Goal: Task Accomplishment & Management: Use online tool/utility

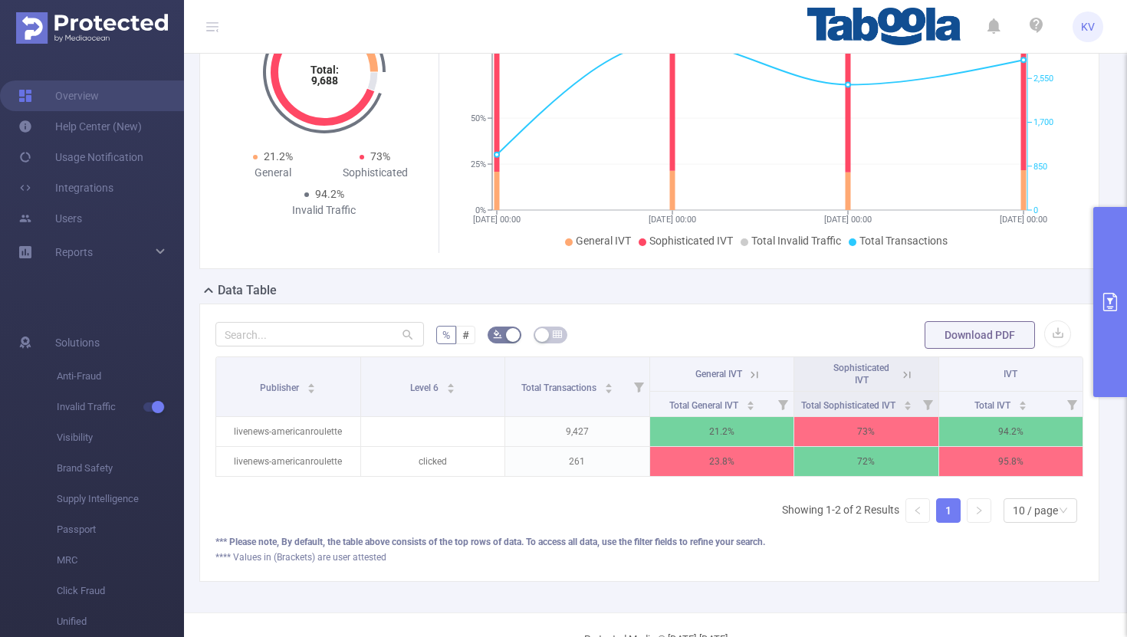
scroll to position [183, 0]
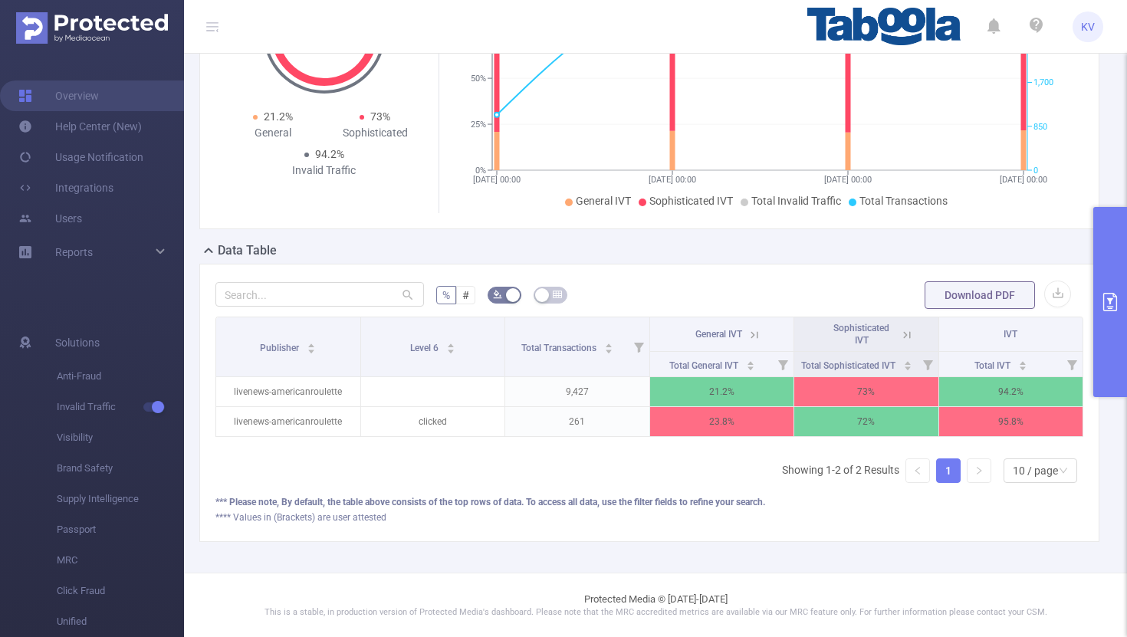
click at [760, 339] on icon at bounding box center [754, 335] width 14 height 14
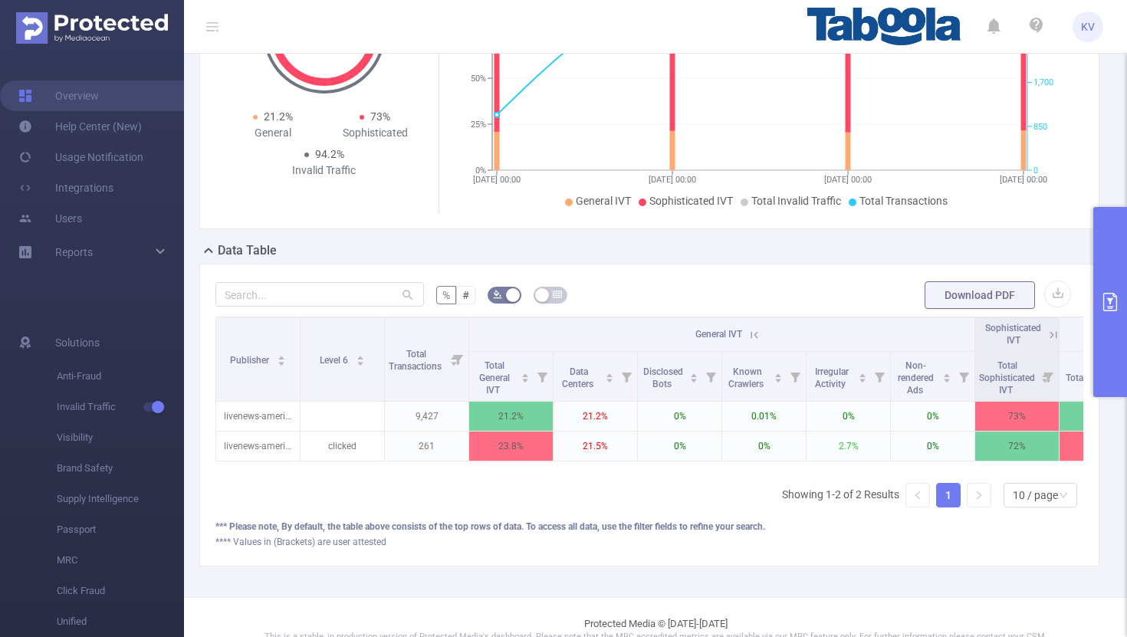
click at [1049, 340] on icon at bounding box center [1053, 335] width 14 height 14
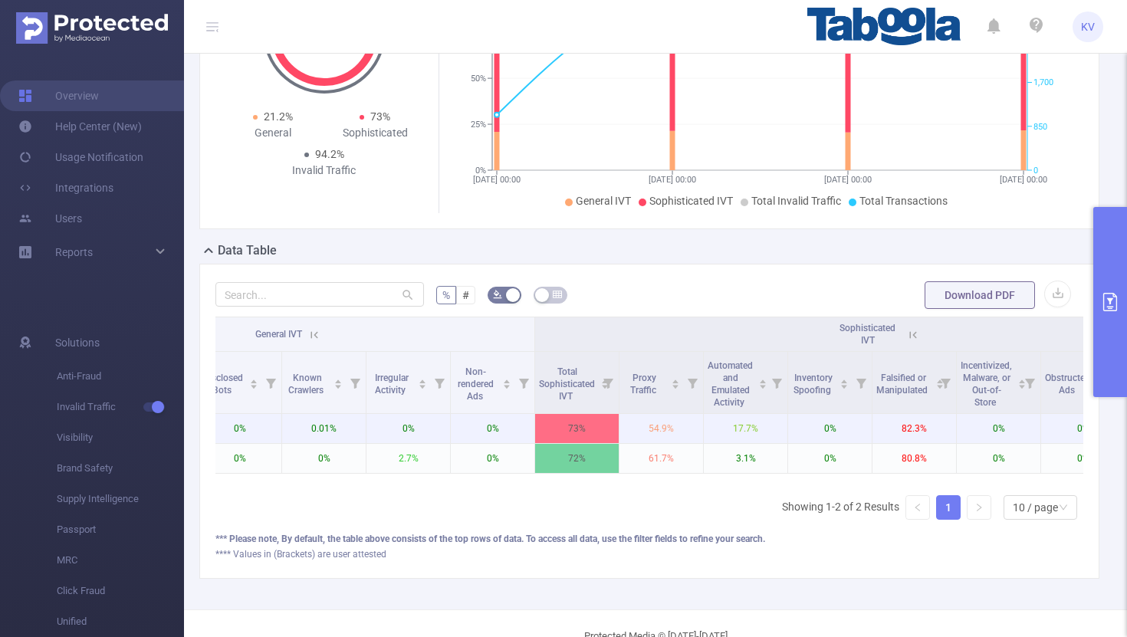
scroll to position [0, 513]
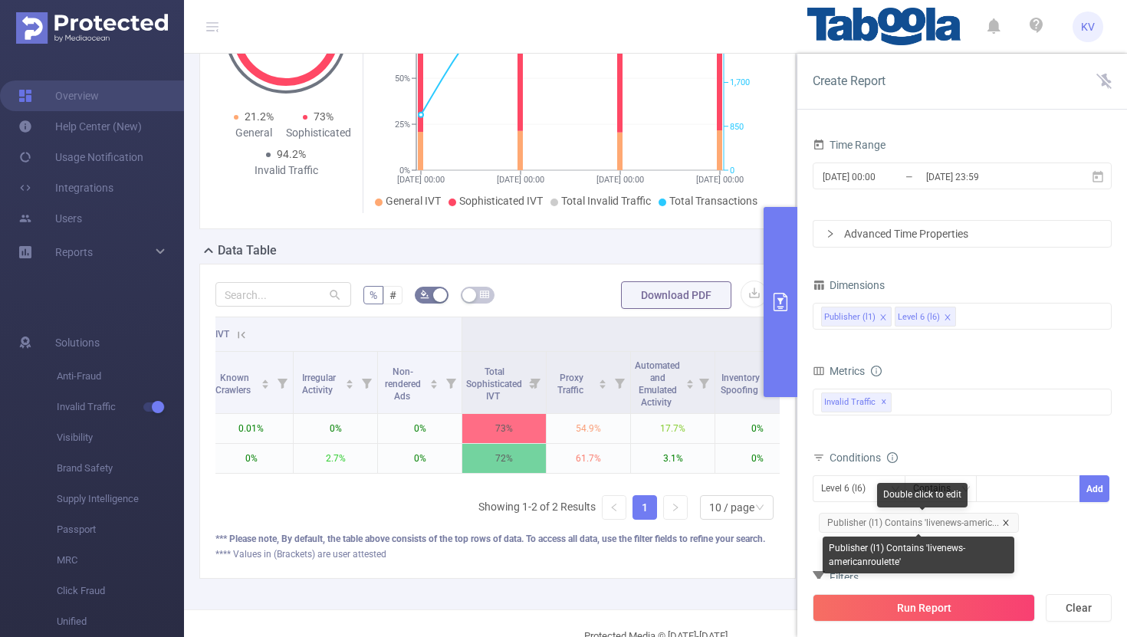
click at [1002, 522] on icon "icon: close" at bounding box center [1006, 523] width 8 height 8
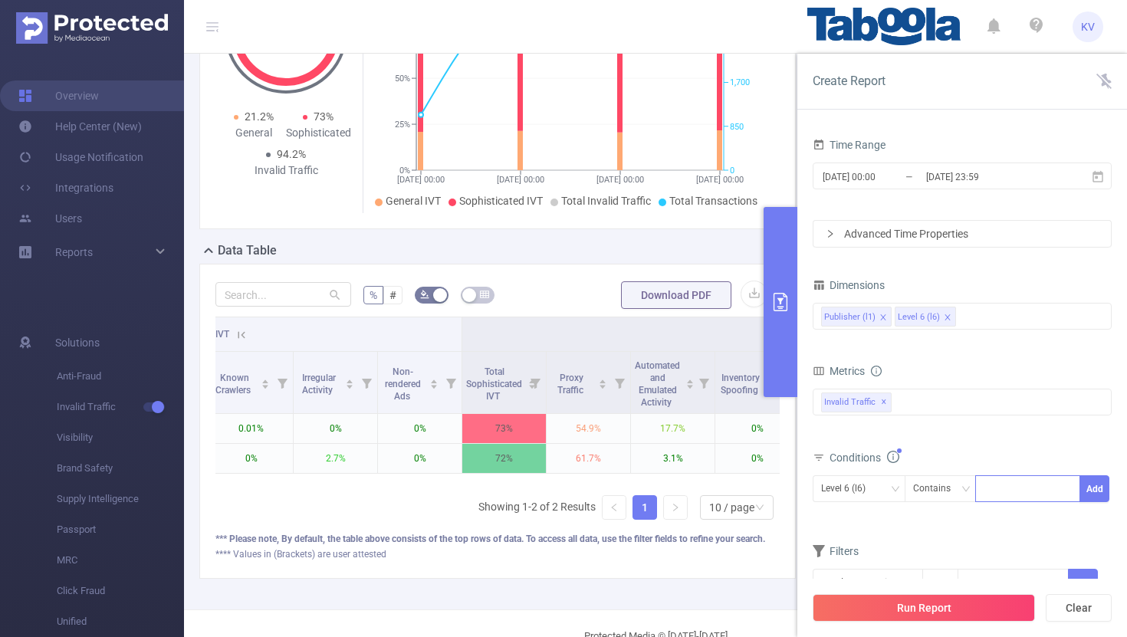
click at [1008, 488] on div at bounding box center [1028, 488] width 88 height 25
paste input "vonvon-responsive-responsive"
type input "vonvon-responsive-responsive"
click at [892, 493] on icon "icon: down" at bounding box center [894, 488] width 9 height 9
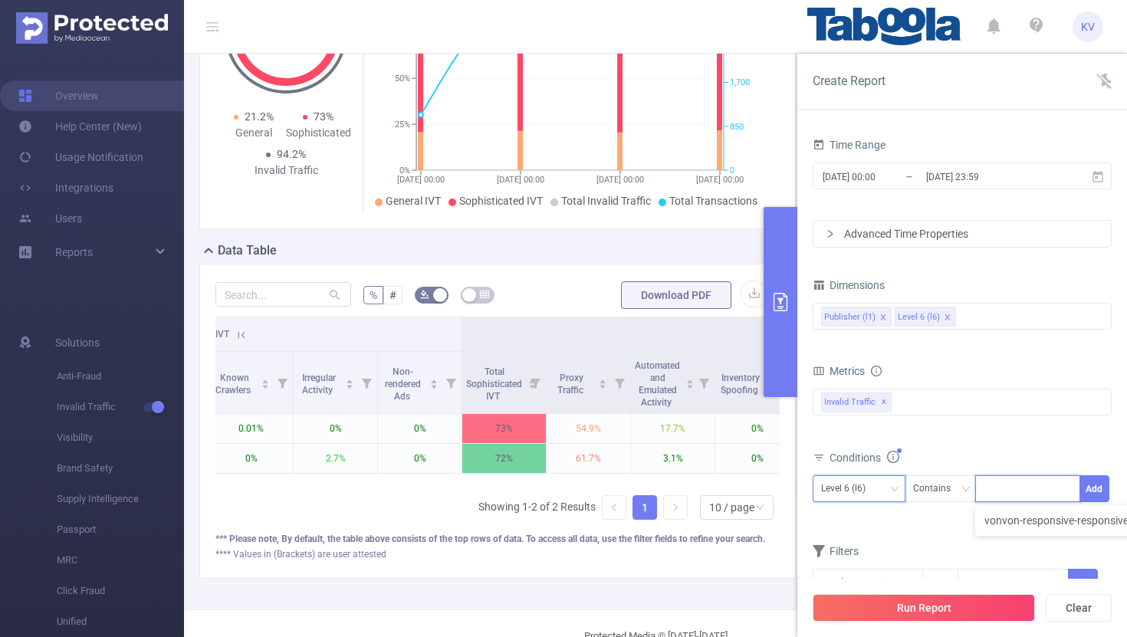
scroll to position [0, 0]
click at [875, 518] on li "Publisher (l1)" at bounding box center [859, 520] width 93 height 25
click at [1066, 490] on icon "icon: close-circle" at bounding box center [1066, 487] width 9 height 9
click at [1035, 489] on div at bounding box center [1028, 488] width 88 height 25
paste input "vonvon-responsive-responsive"
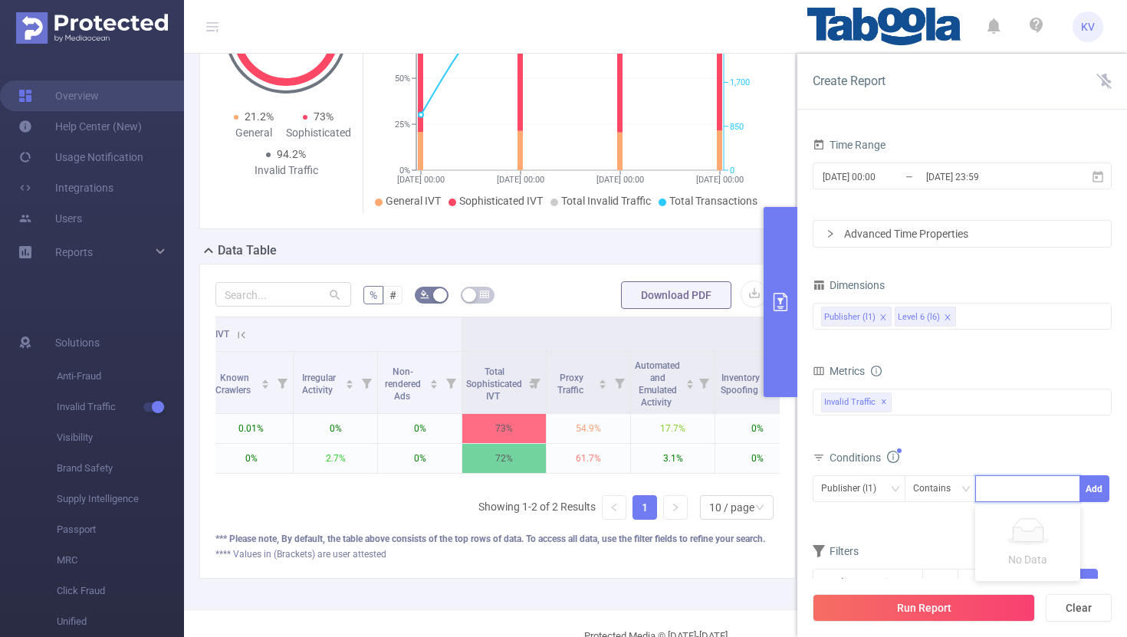
type input "vonvon-responsive-responsive"
click at [1060, 526] on li "vonvon-responsive-responsive" at bounding box center [1064, 520] width 178 height 25
click at [1096, 491] on button "Add" at bounding box center [1094, 488] width 30 height 27
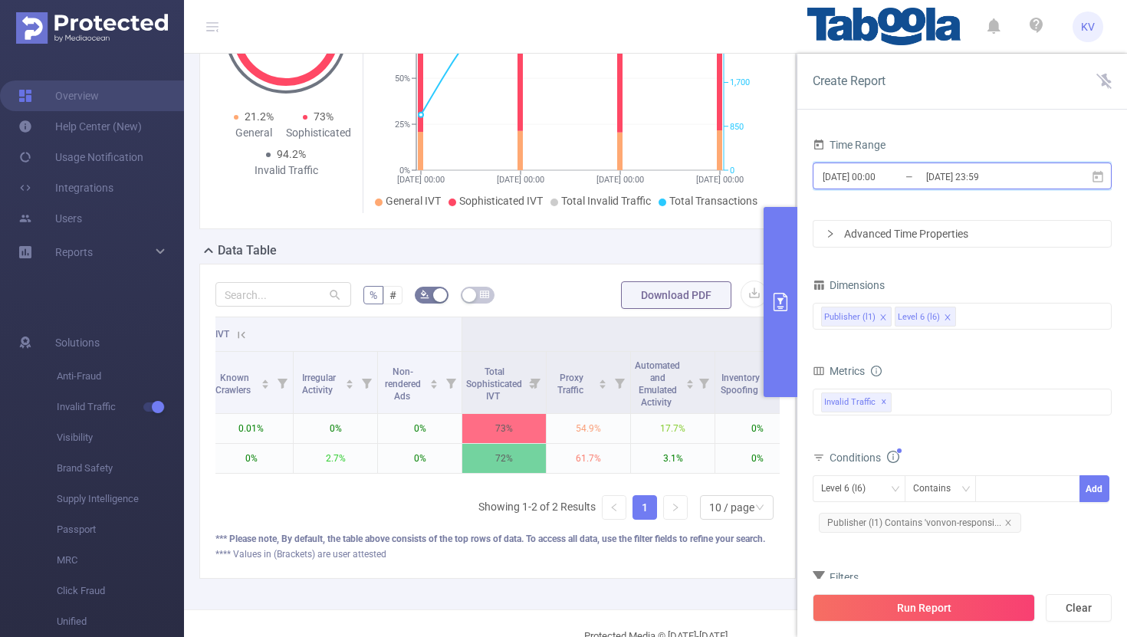
click at [1099, 179] on icon at bounding box center [1098, 177] width 14 height 14
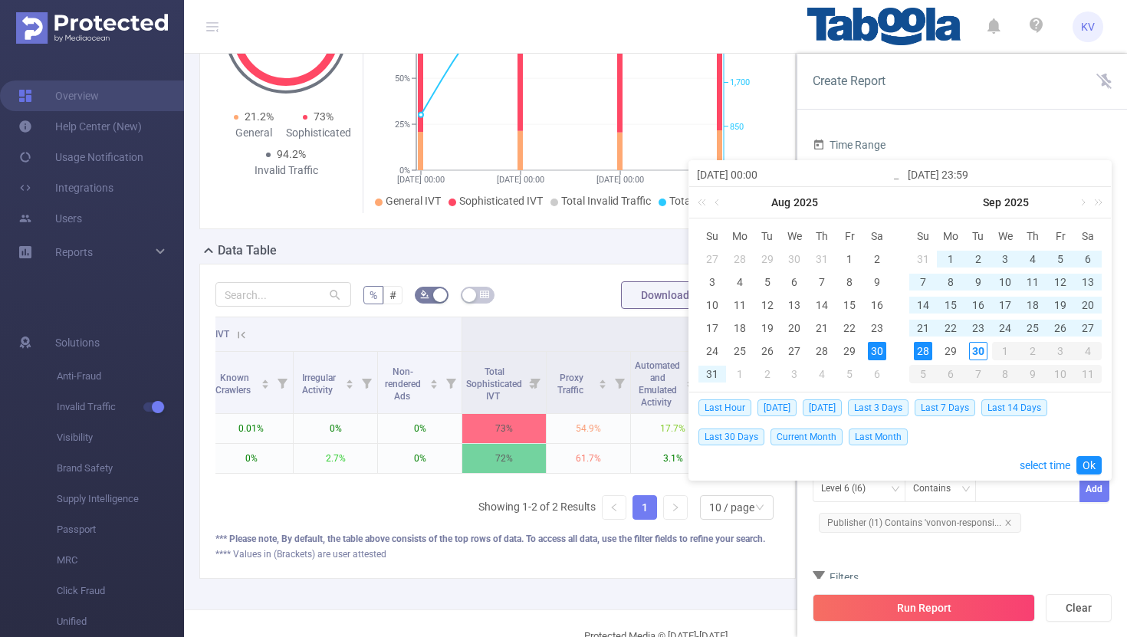
click at [1118, 310] on div "Time Range [DATE] 00:00 _ [DATE] 23:59 Advanced Time Properties Dimensions Publ…" at bounding box center [962, 391] width 330 height 545
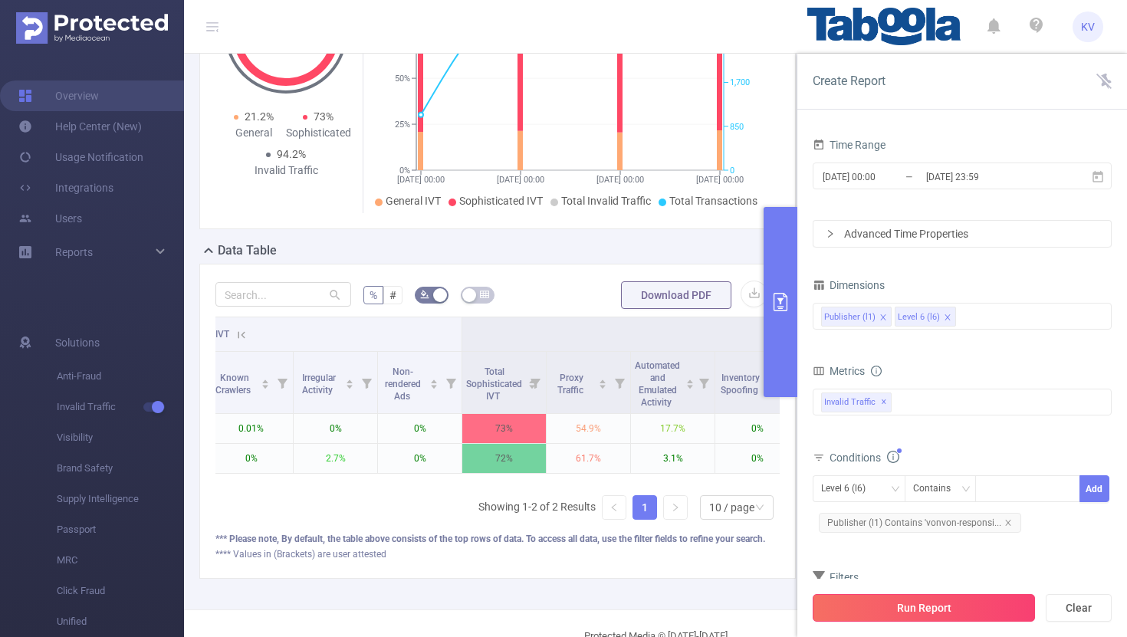
click at [878, 619] on button "Run Report" at bounding box center [924, 608] width 222 height 28
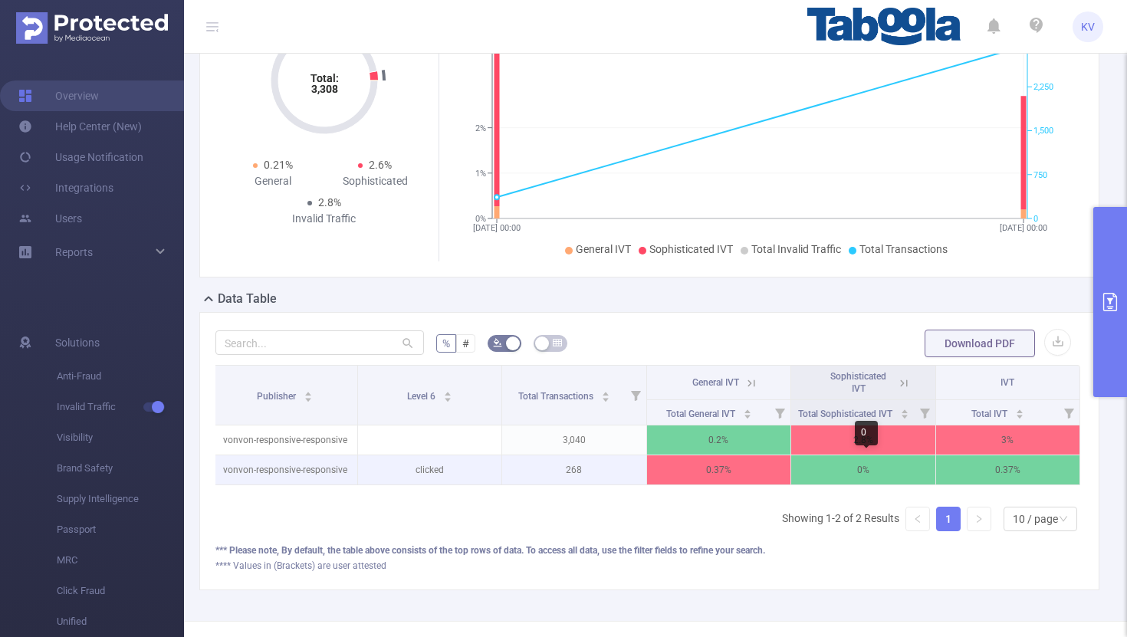
scroll to position [0, 2]
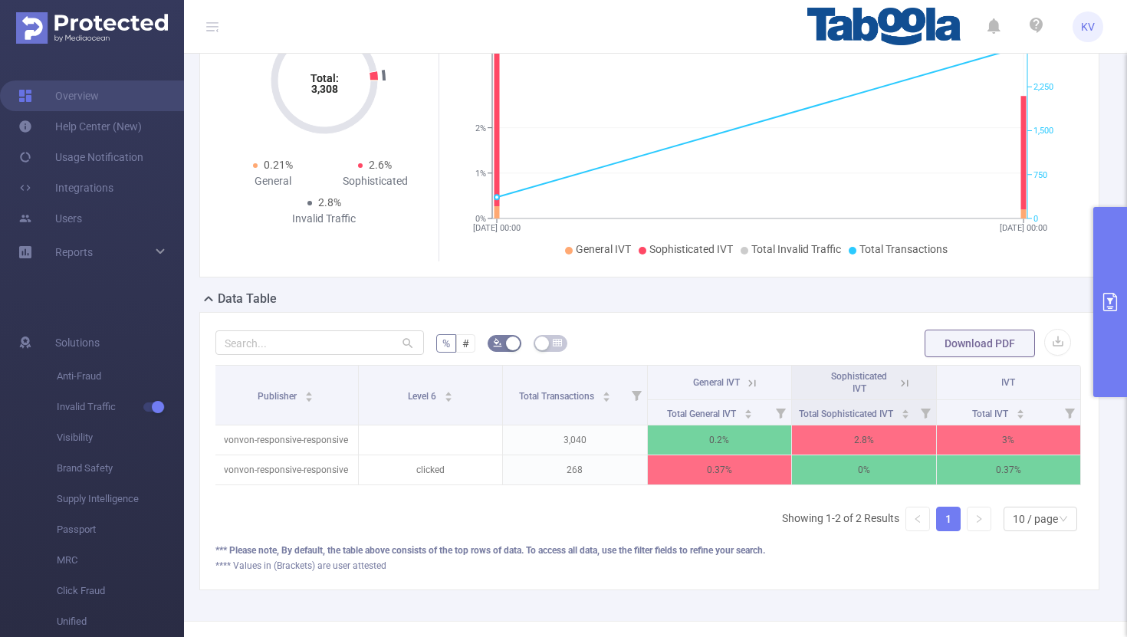
click at [899, 392] on div "Sophisticated IVT" at bounding box center [864, 382] width 90 height 25
click at [899, 383] on icon at bounding box center [905, 383] width 14 height 14
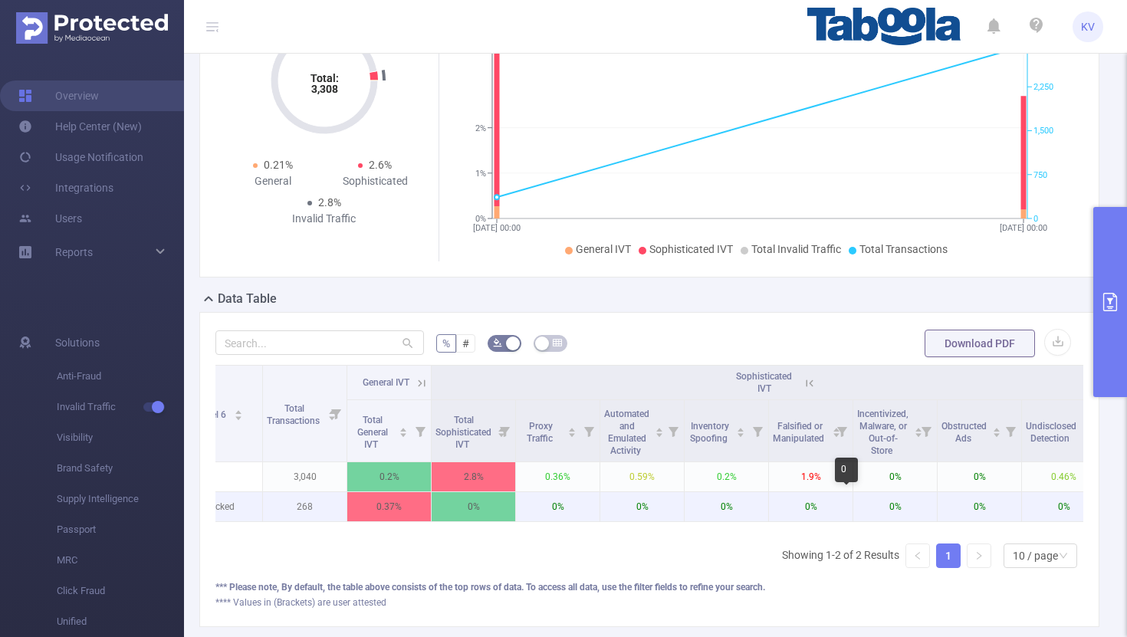
scroll to position [0, 232]
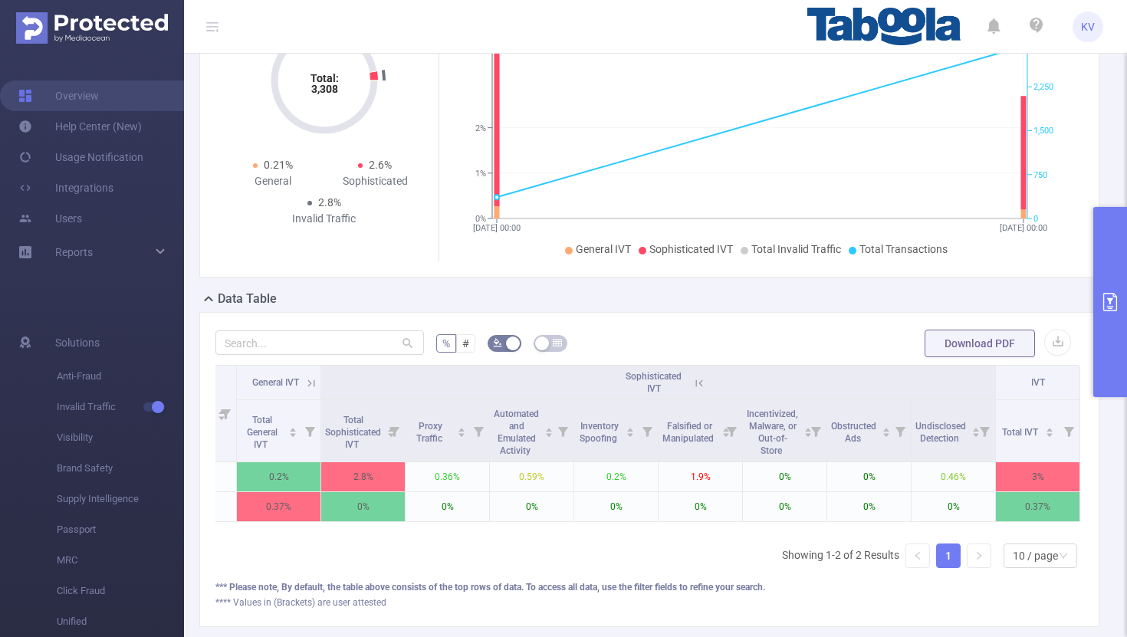
click at [1026, 397] on th "IVT" at bounding box center [1038, 383] width 84 height 34
click at [1027, 385] on th "IVT" at bounding box center [1038, 383] width 84 height 34
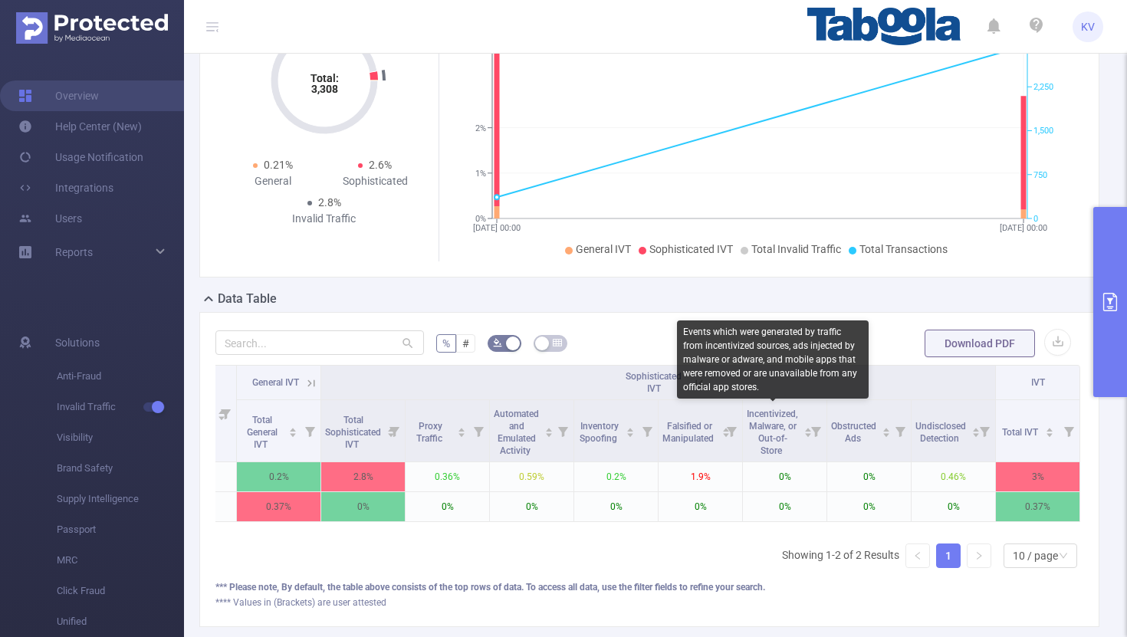
click at [721, 389] on div "Events which were generated by traffic from incentivized sources, ads injected …" at bounding box center [773, 359] width 192 height 78
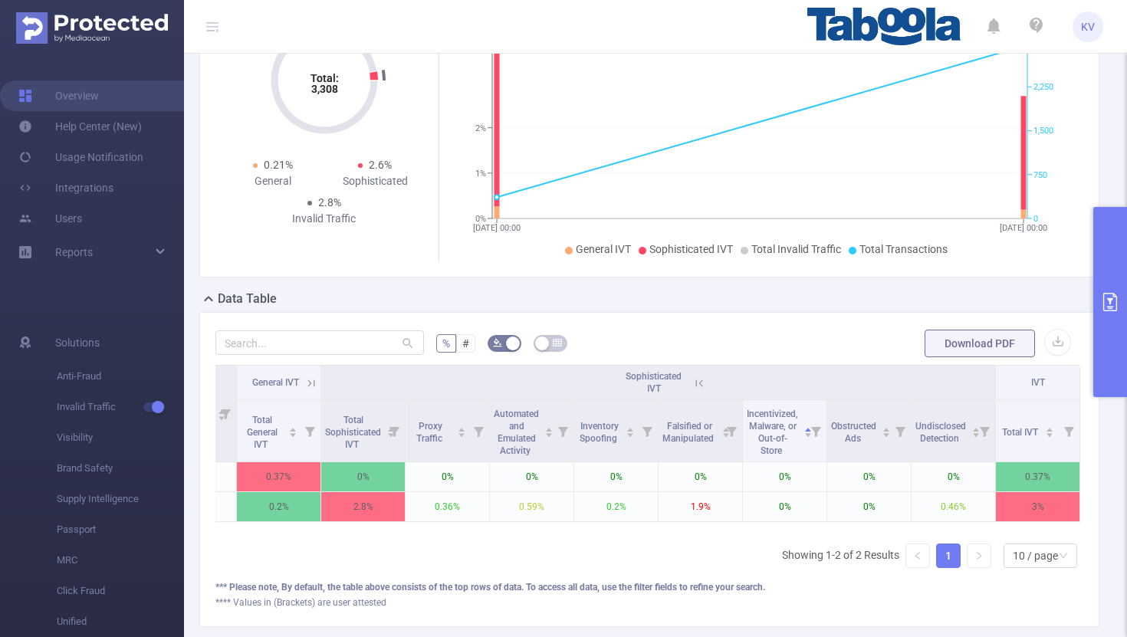
click at [594, 381] on th "Sophisticated IVT" at bounding box center [658, 383] width 675 height 34
click at [698, 383] on icon at bounding box center [699, 383] width 14 height 14
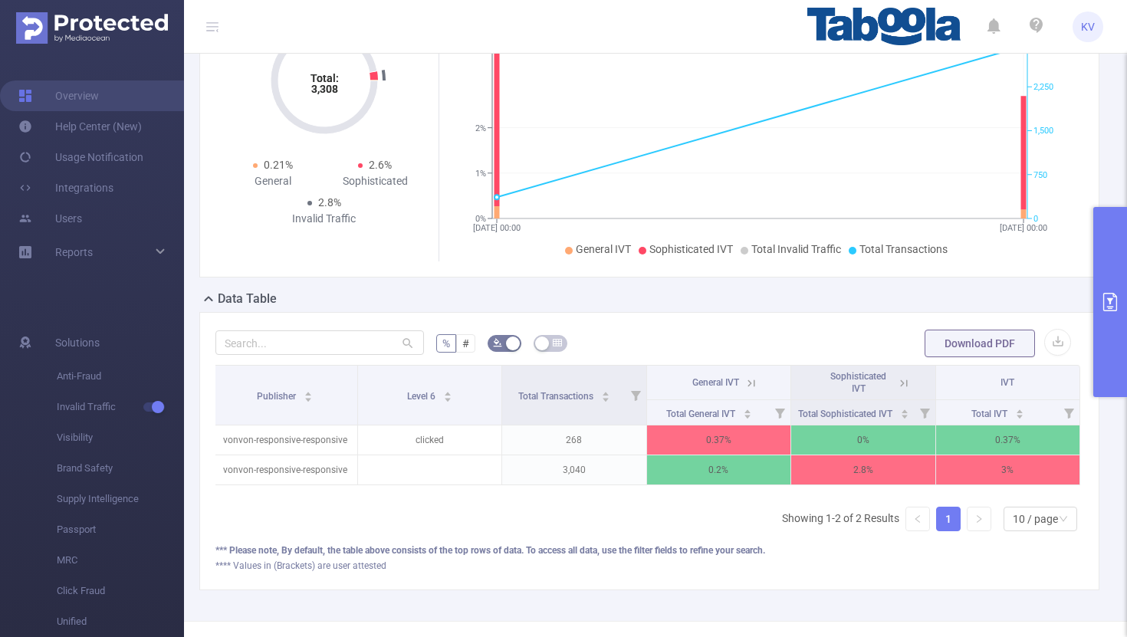
click at [748, 383] on icon at bounding box center [751, 383] width 14 height 14
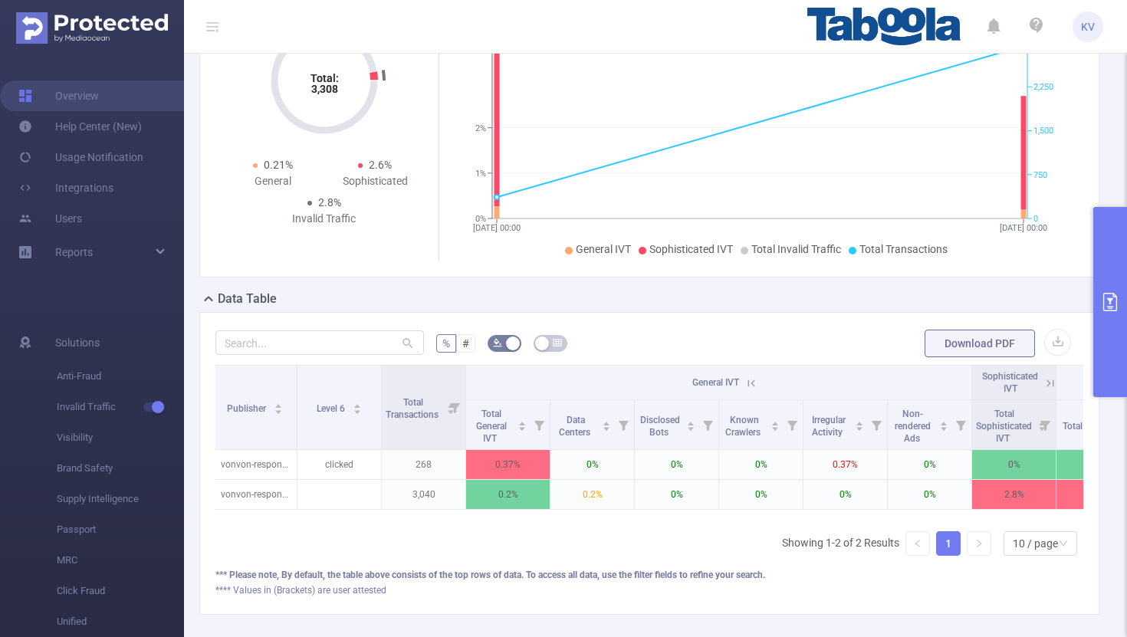
click at [756, 379] on icon at bounding box center [751, 383] width 14 height 14
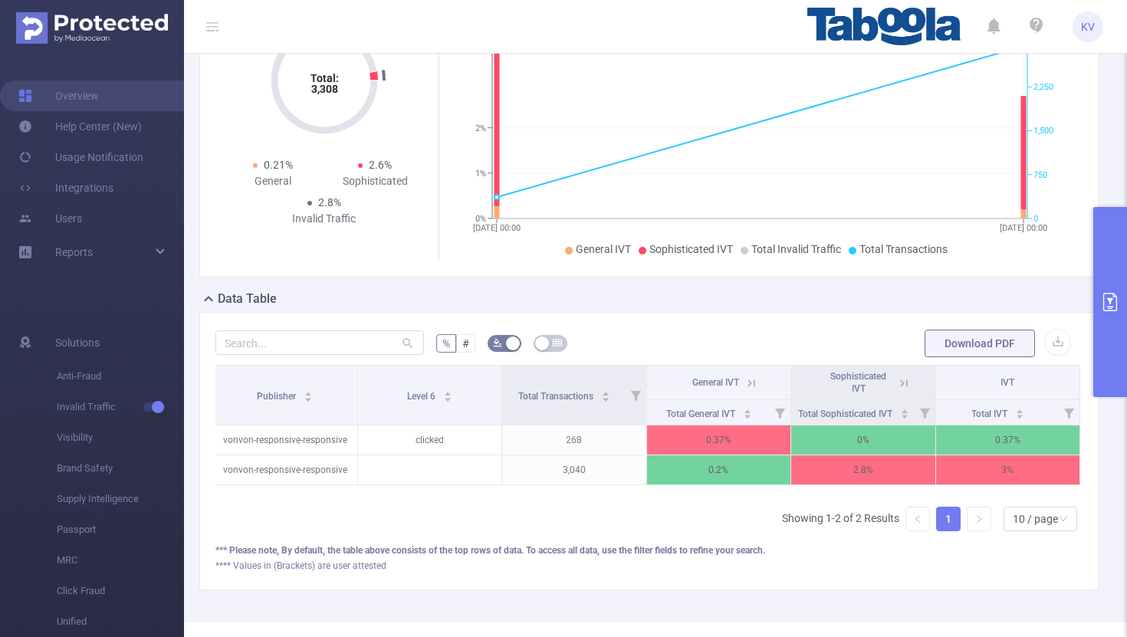
click at [905, 385] on icon at bounding box center [904, 383] width 14 height 14
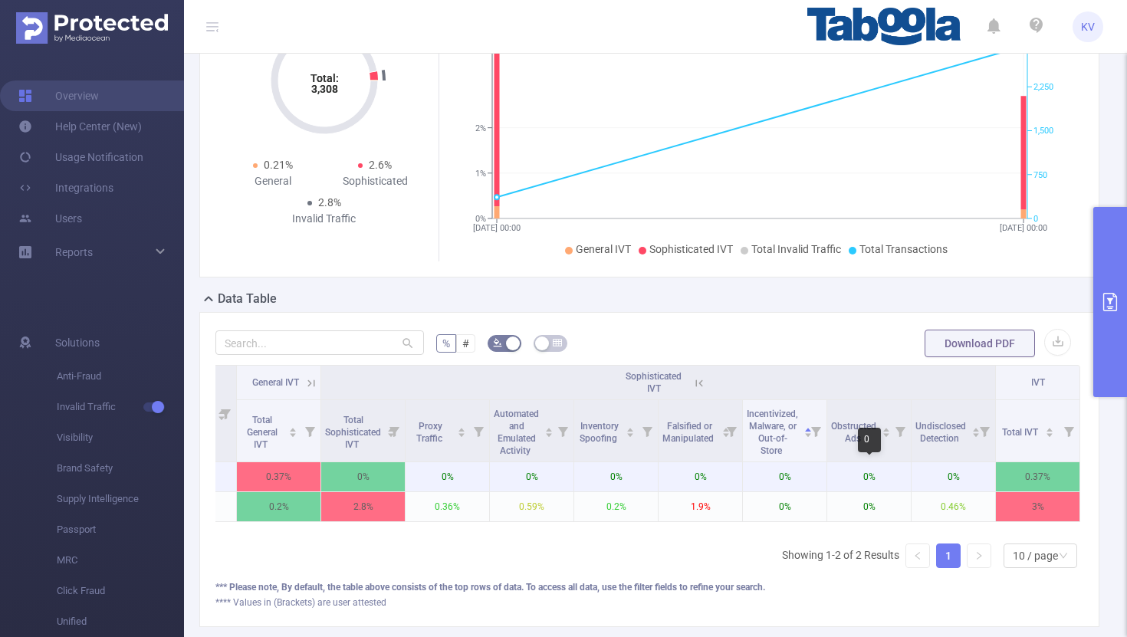
scroll to position [0, 0]
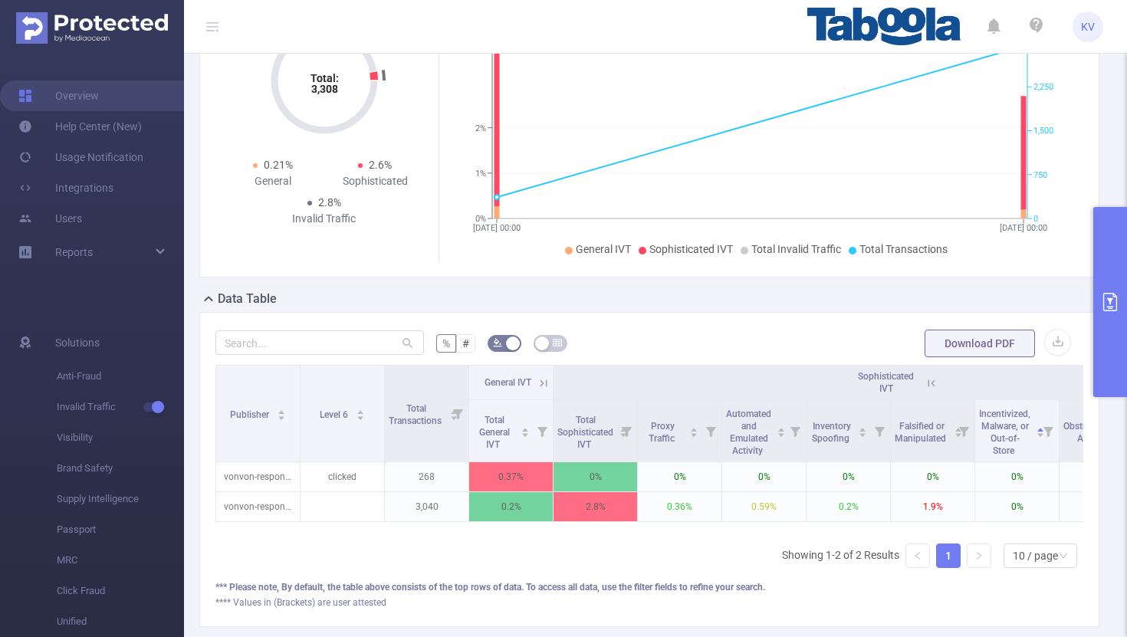
click at [931, 375] on icon at bounding box center [929, 382] width 18 height 15
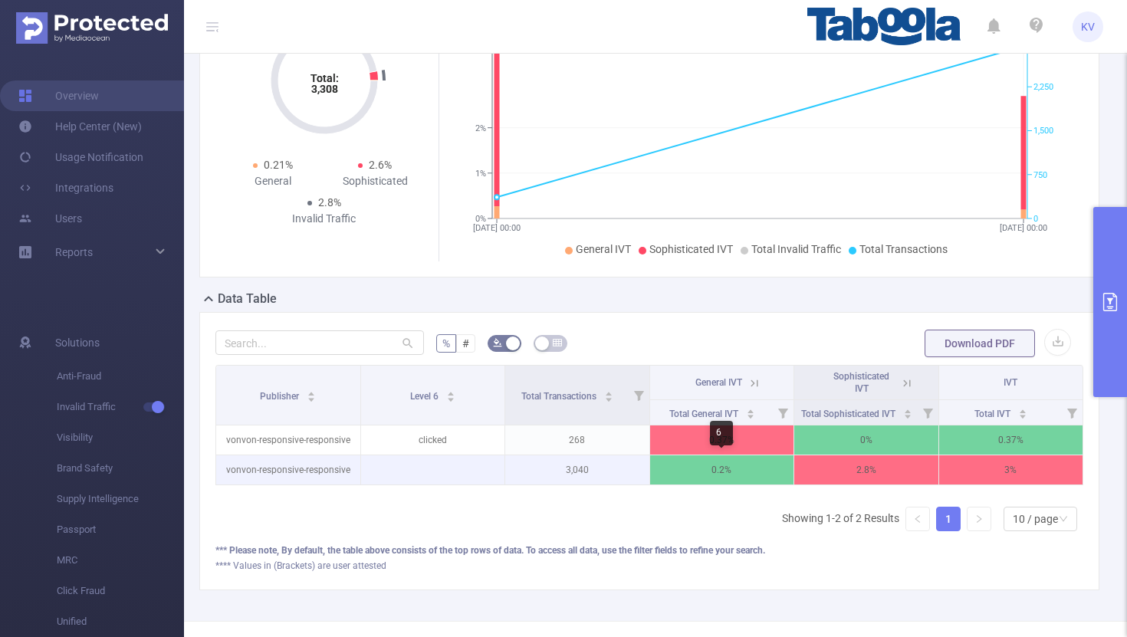
scroll to position [0, 3]
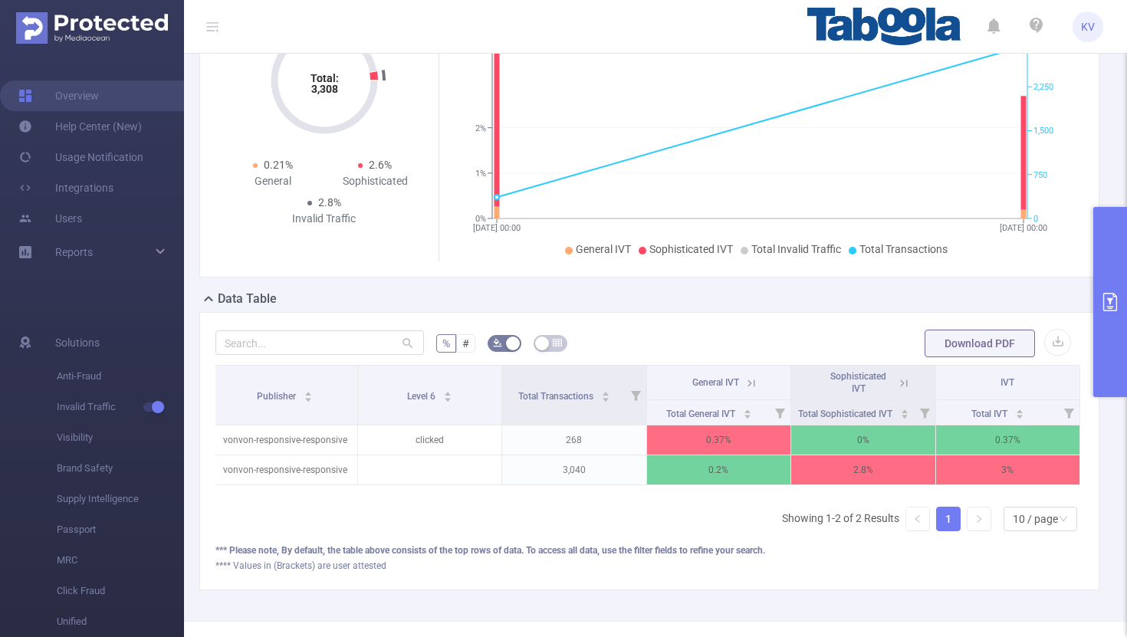
click at [906, 382] on icon at bounding box center [904, 383] width 14 height 14
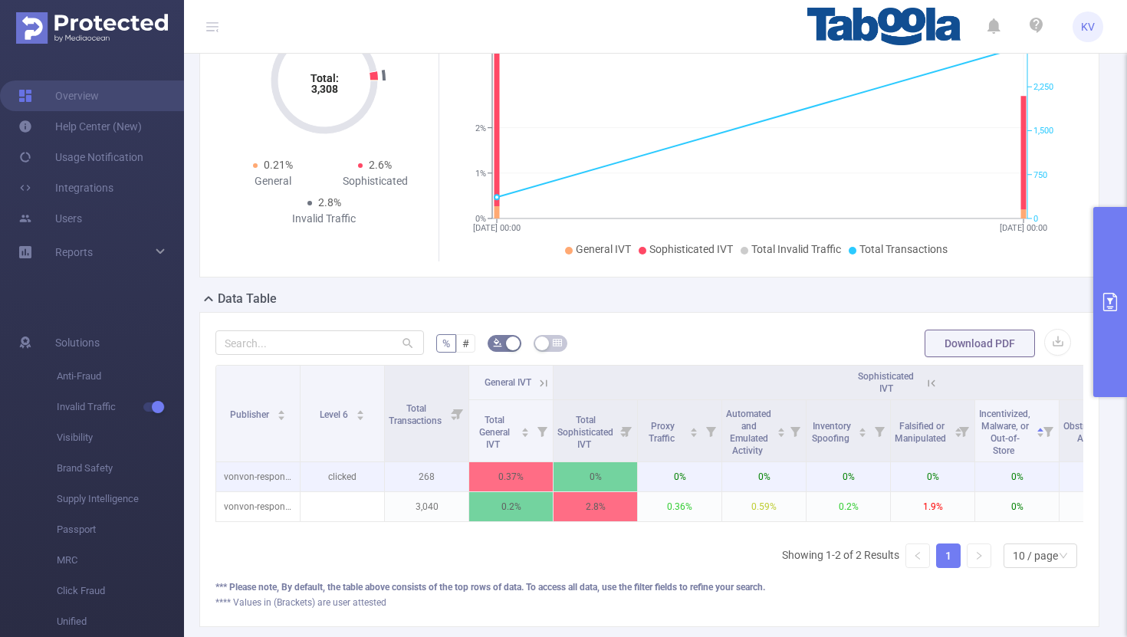
scroll to position [0, 232]
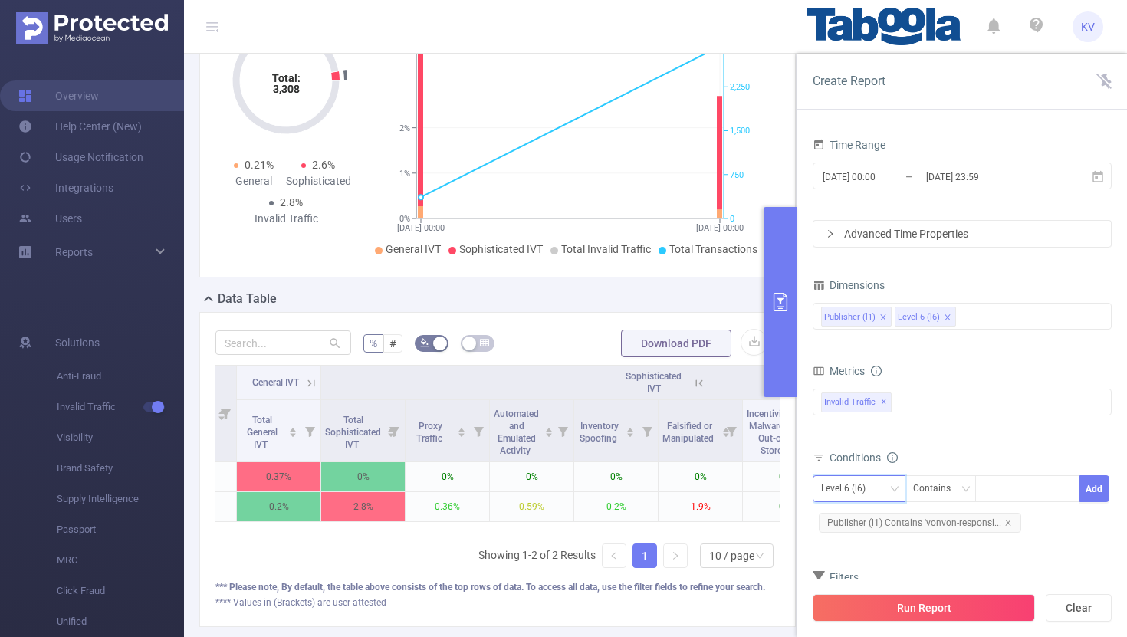
click at [882, 488] on div "Level 6 (l6)" at bounding box center [859, 488] width 76 height 25
click at [881, 514] on li "Publisher (l1)" at bounding box center [859, 520] width 93 height 25
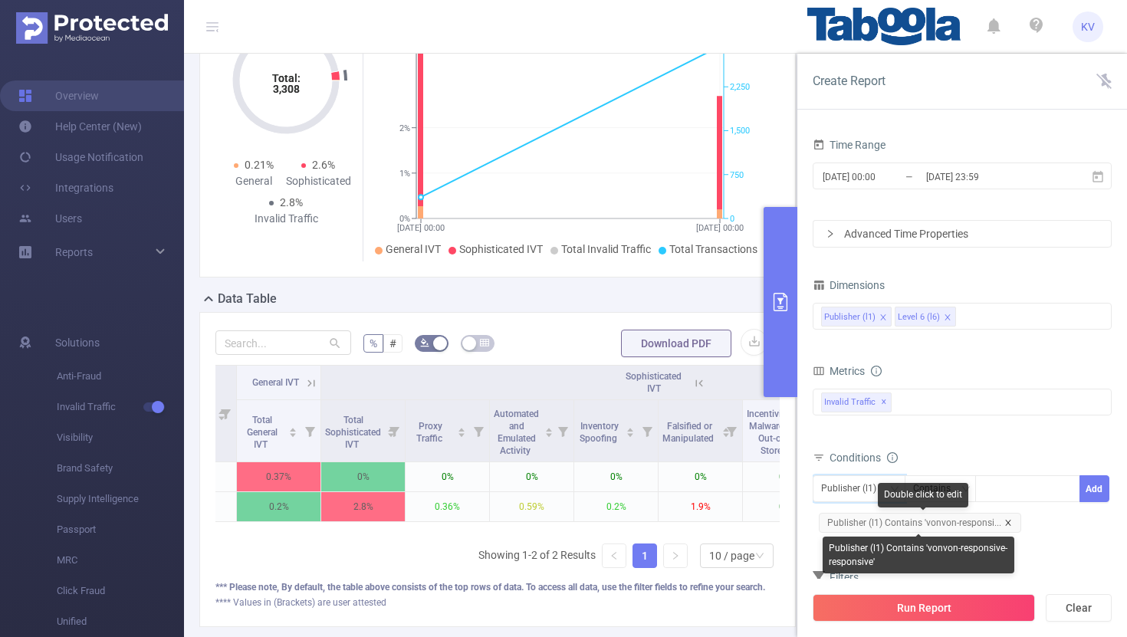
click at [1006, 525] on icon "icon: close" at bounding box center [1008, 523] width 8 height 8
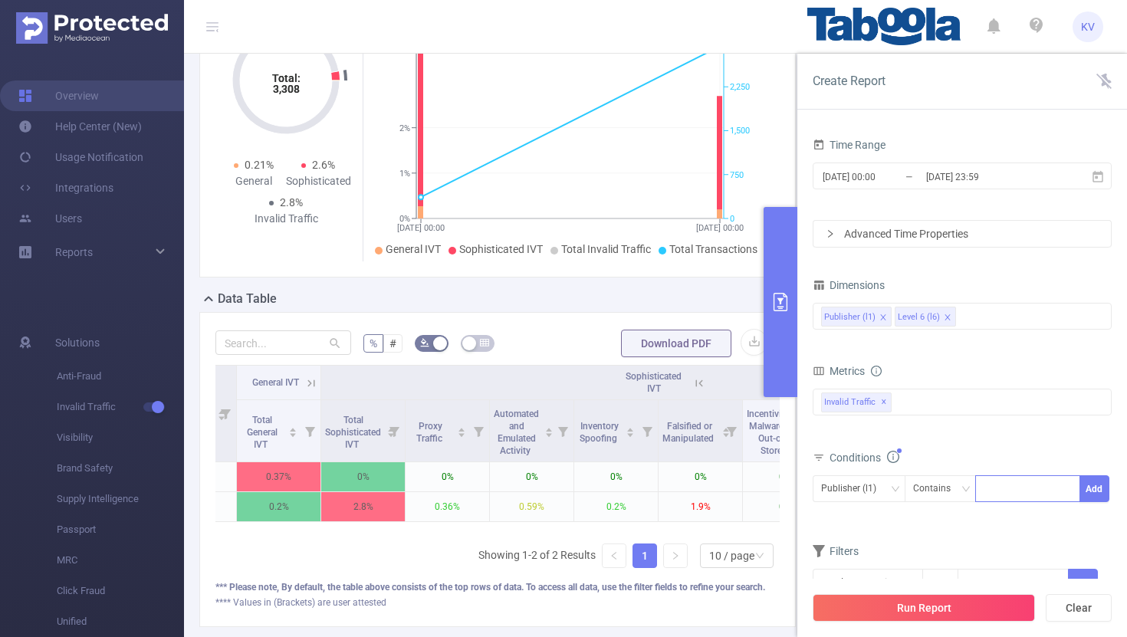
click at [1014, 498] on div at bounding box center [1028, 488] width 88 height 25
paste input "adrenaleadbr-adrenaleaddesktop"
type input "adrenaleadbr-adrenaleaddesktop"
click at [1024, 526] on li "adrenaleadbr-adrenaleaddesktop" at bounding box center [1071, 520] width 192 height 25
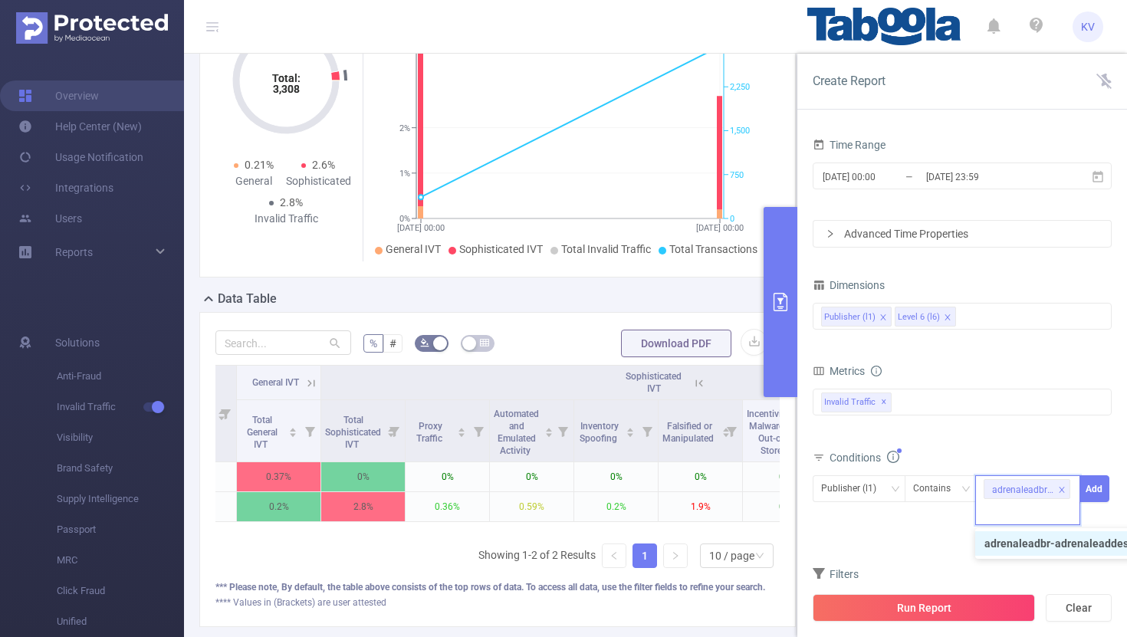
scroll to position [0, 0]
click at [1103, 491] on button "Add" at bounding box center [1094, 488] width 30 height 27
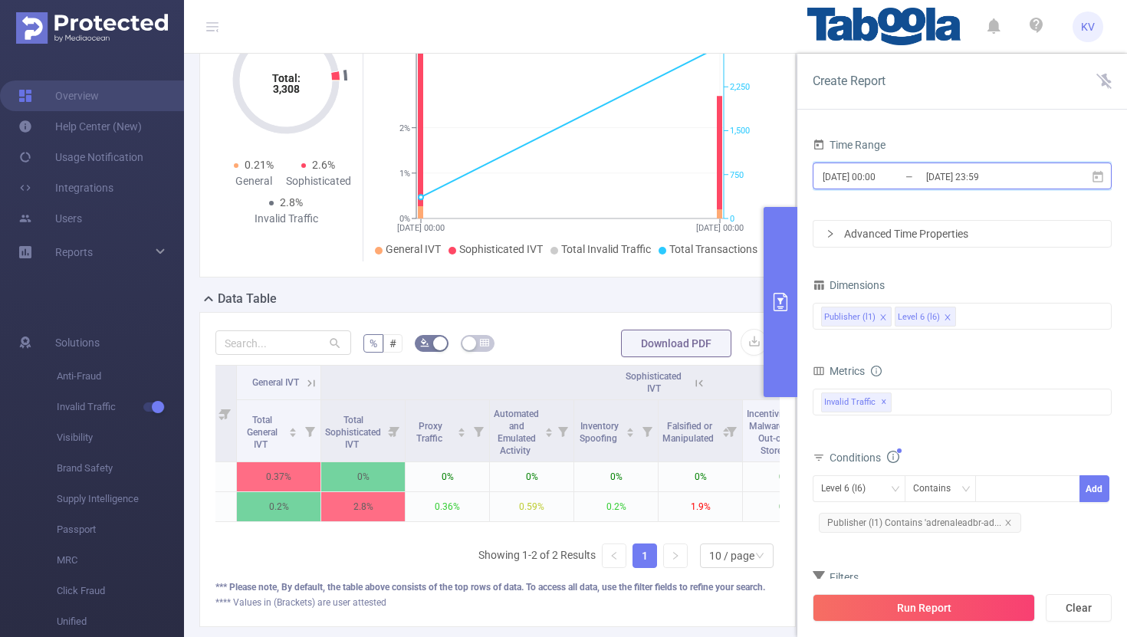
click at [1104, 181] on icon at bounding box center [1098, 177] width 14 height 14
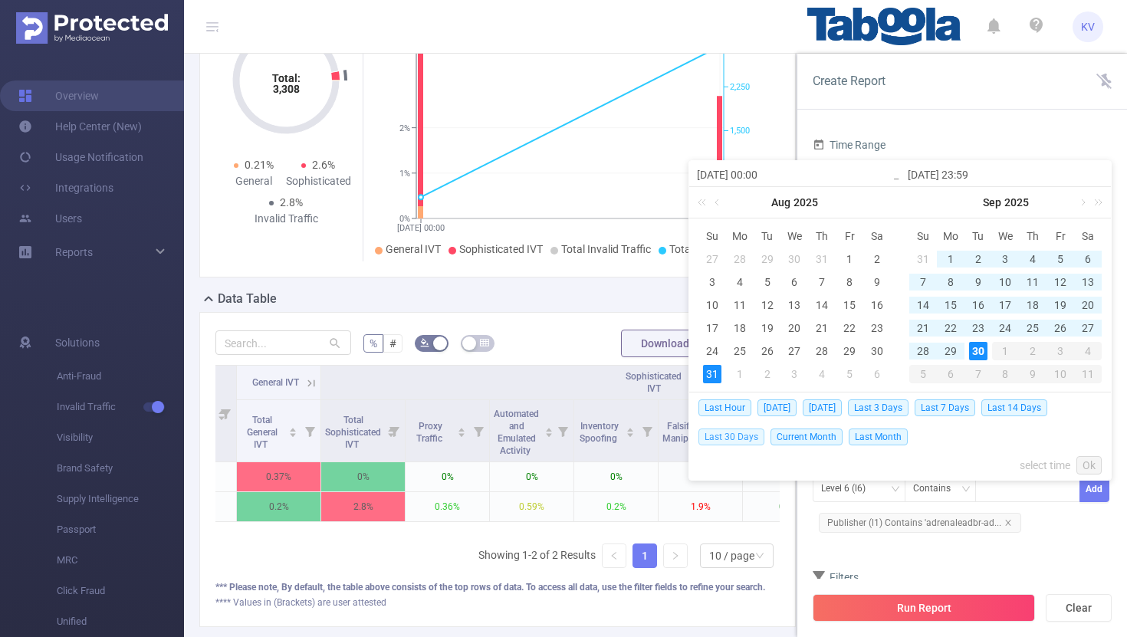
click at [744, 436] on span "Last 30 Days" at bounding box center [731, 437] width 66 height 17
type input "[DATE] 00:00"
type input "[DATE] 23:59"
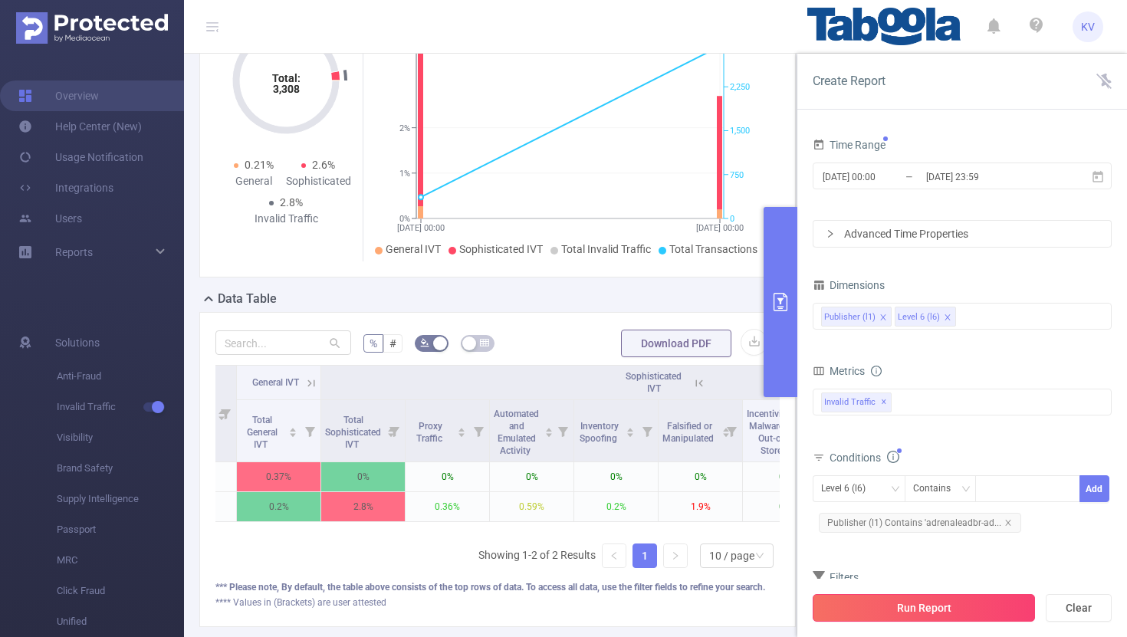
click at [929, 610] on button "Run Report" at bounding box center [924, 608] width 222 height 28
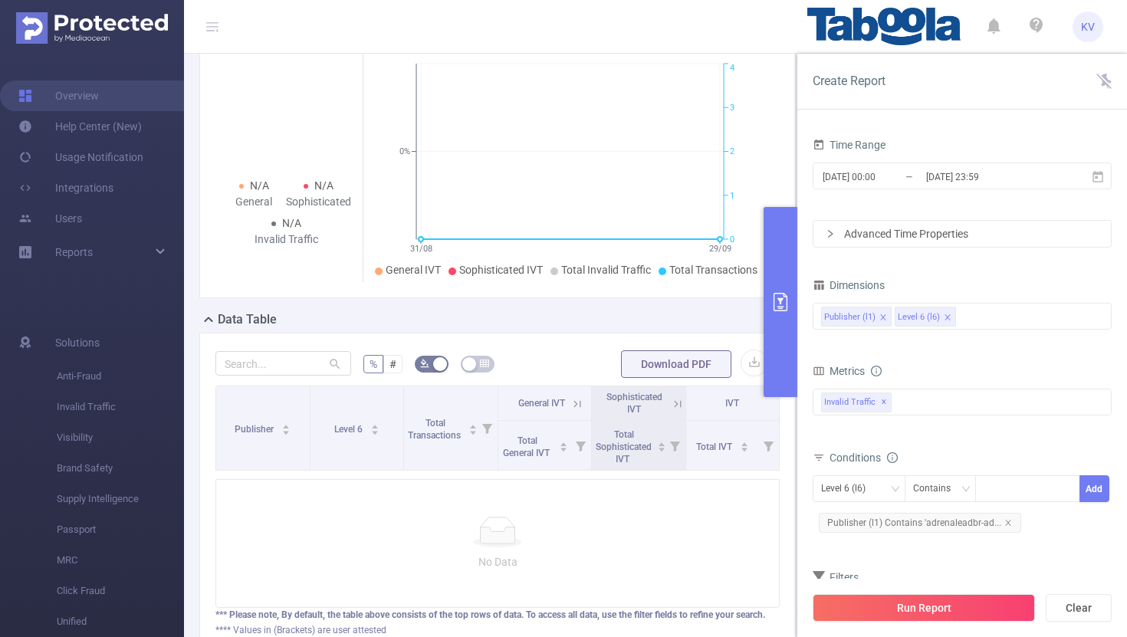
scroll to position [41, 0]
